Goal: Check status: Check status

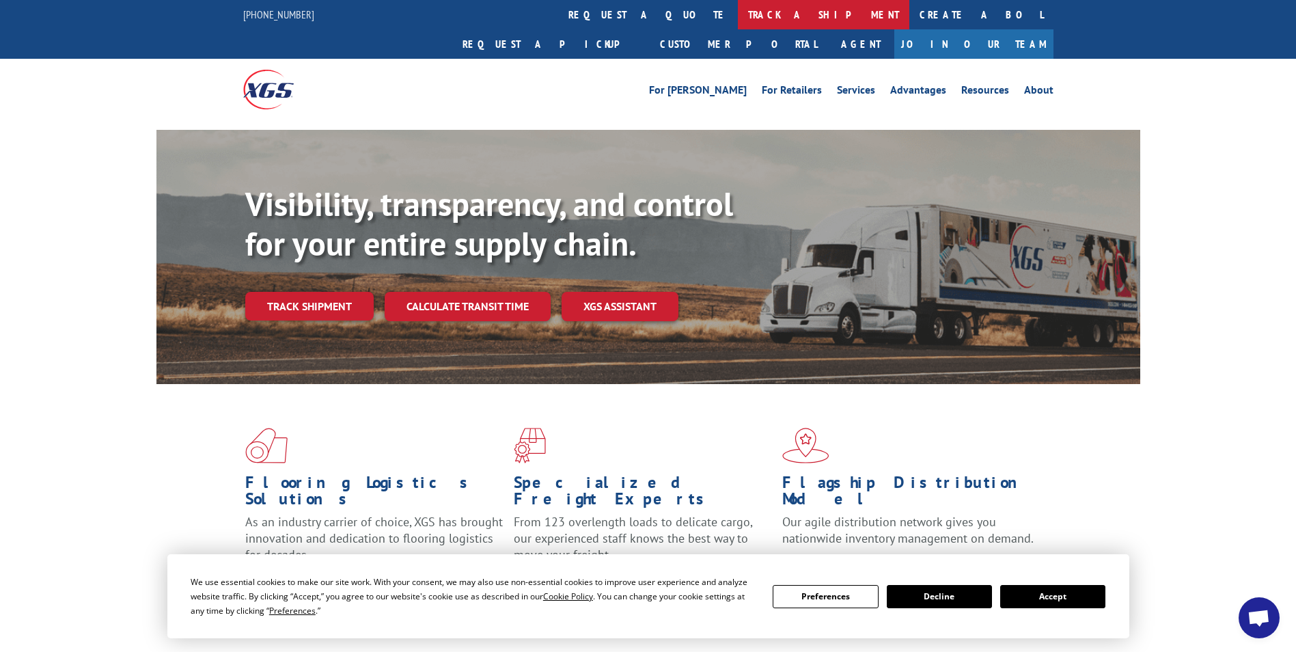
click at [738, 14] on link "track a shipment" at bounding box center [823, 14] width 171 height 29
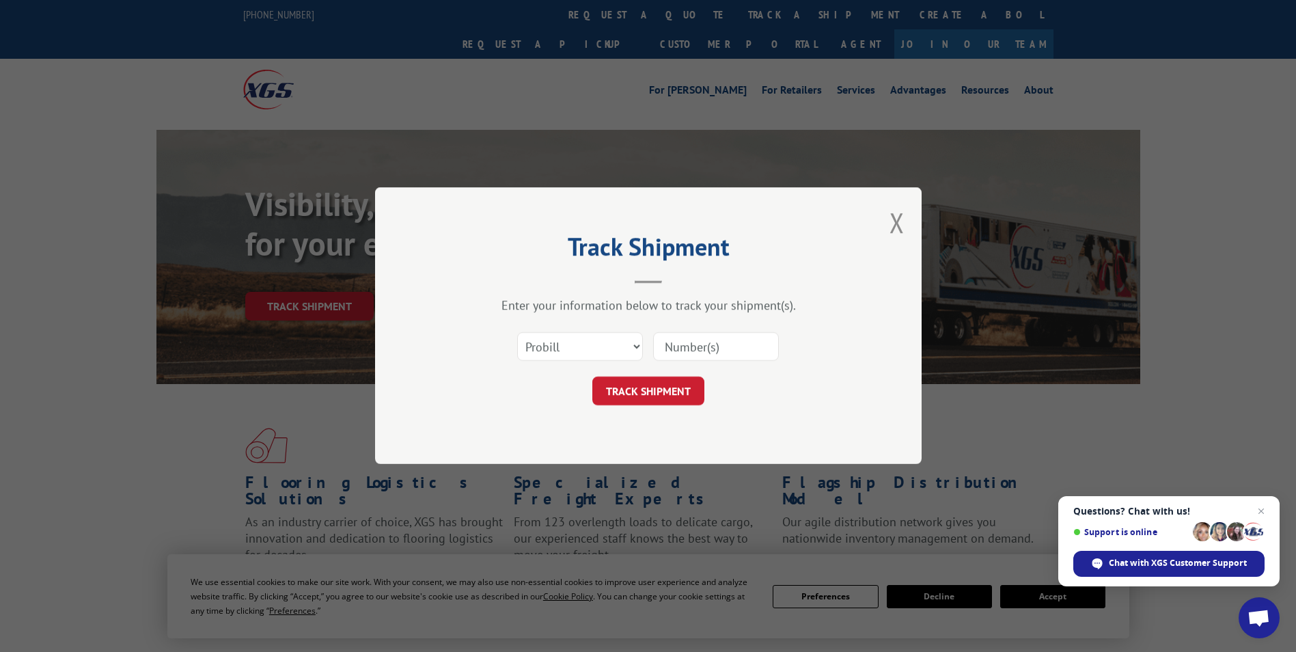
paste input "2870516"
type input "2870516"
click at [633, 383] on button "TRACK SHIPMENT" at bounding box center [648, 391] width 112 height 29
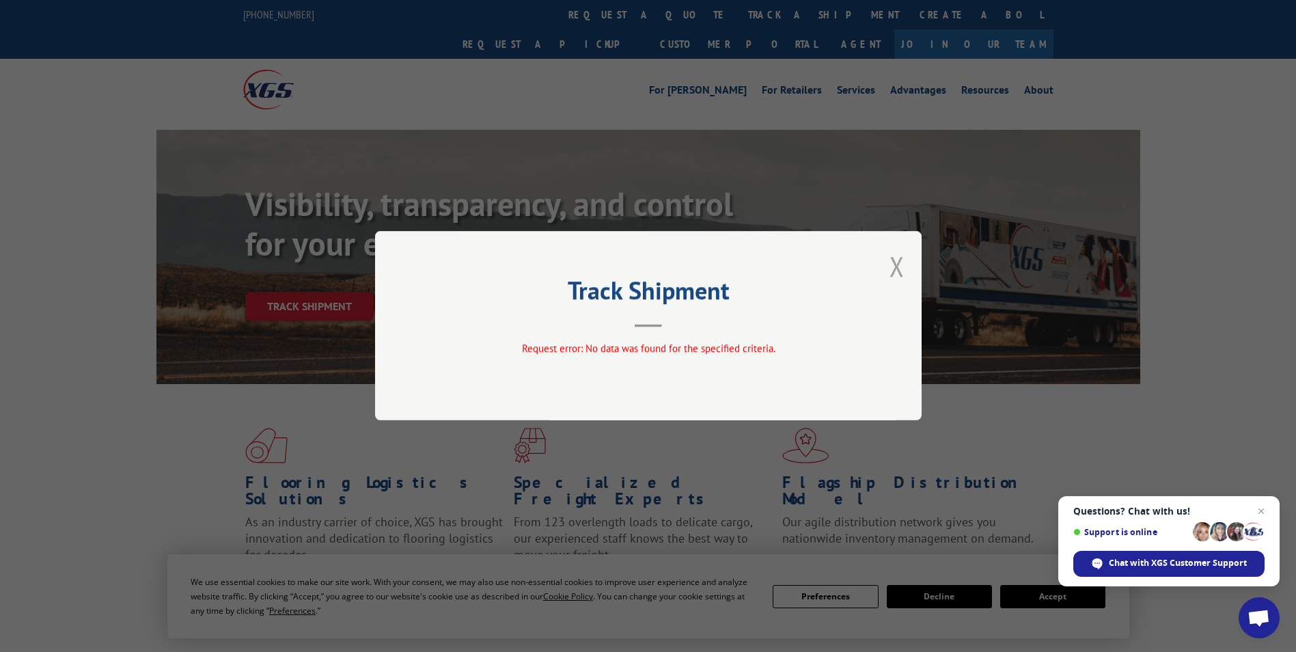
click at [892, 264] on button "Close modal" at bounding box center [896, 266] width 15 height 36
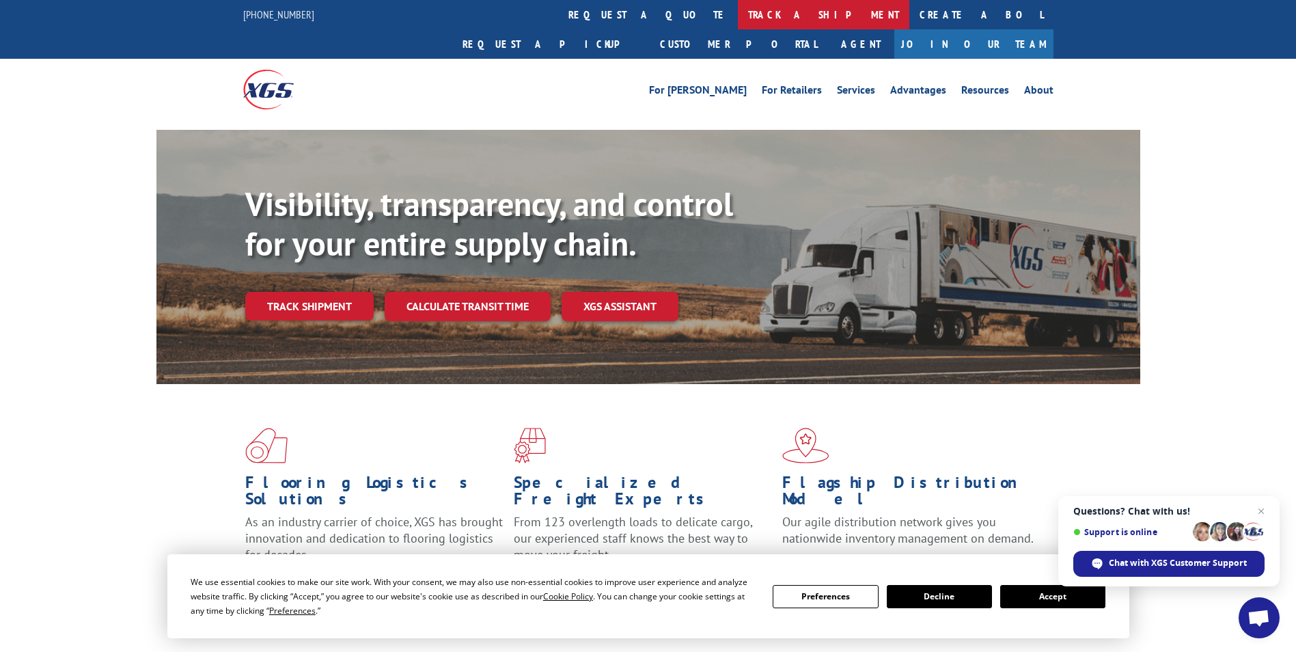
click at [738, 14] on link "track a shipment" at bounding box center [823, 14] width 171 height 29
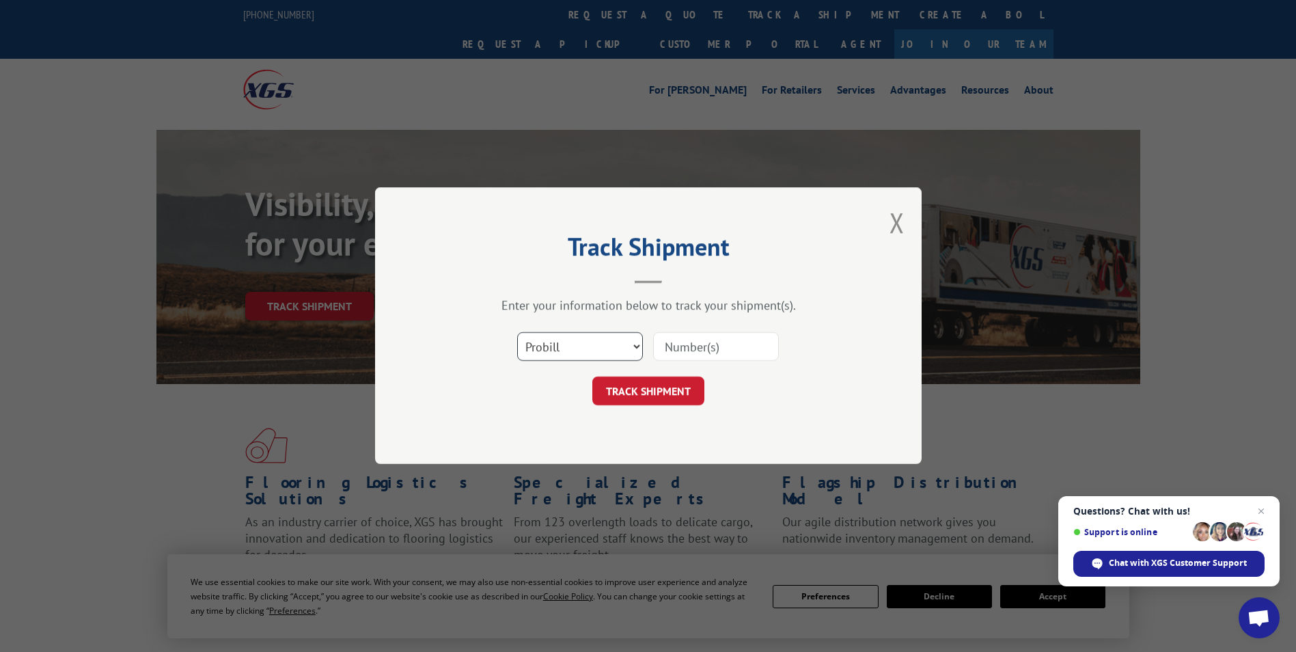
click at [626, 342] on select "Select category... Probill BOL PO" at bounding box center [580, 347] width 126 height 29
select select "bol"
click at [517, 333] on select "Select category... Probill BOL PO" at bounding box center [580, 347] width 126 height 29
paste input "2870516"
type input "2870516"
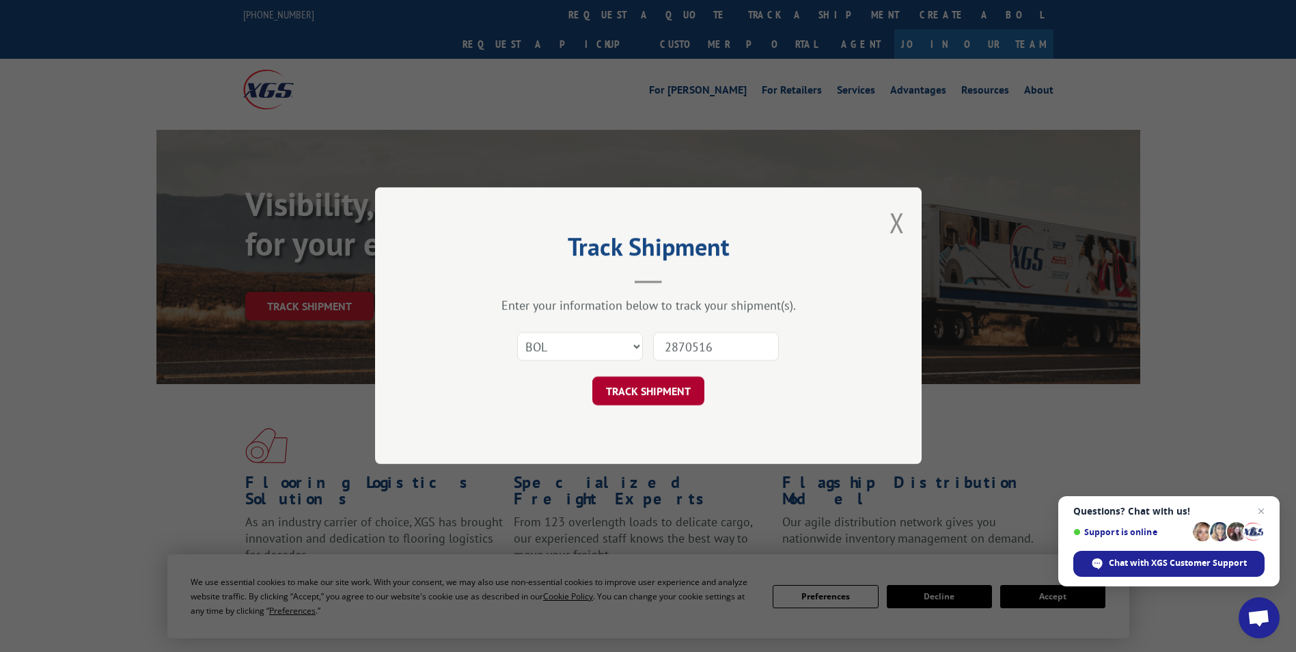
click at [665, 384] on button "TRACK SHIPMENT" at bounding box center [648, 391] width 112 height 29
